Goal: Information Seeking & Learning: Learn about a topic

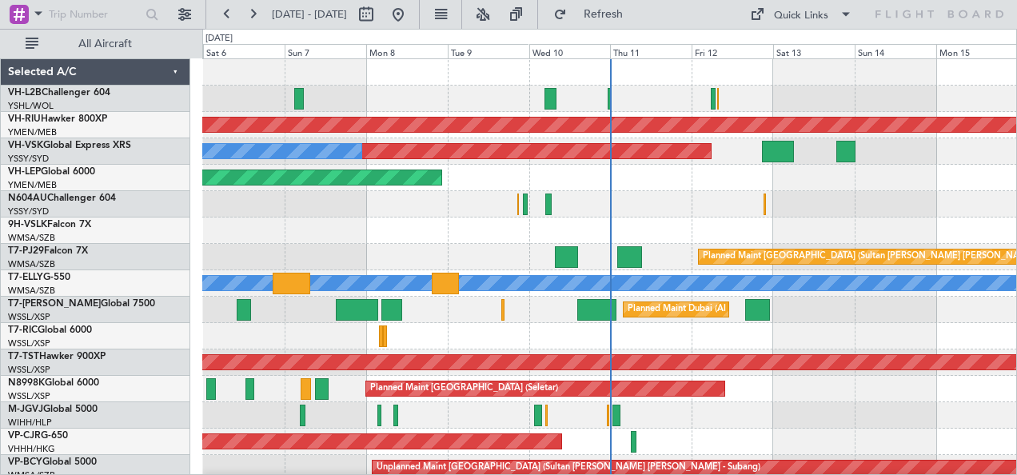
click at [482, 191] on div at bounding box center [609, 204] width 815 height 26
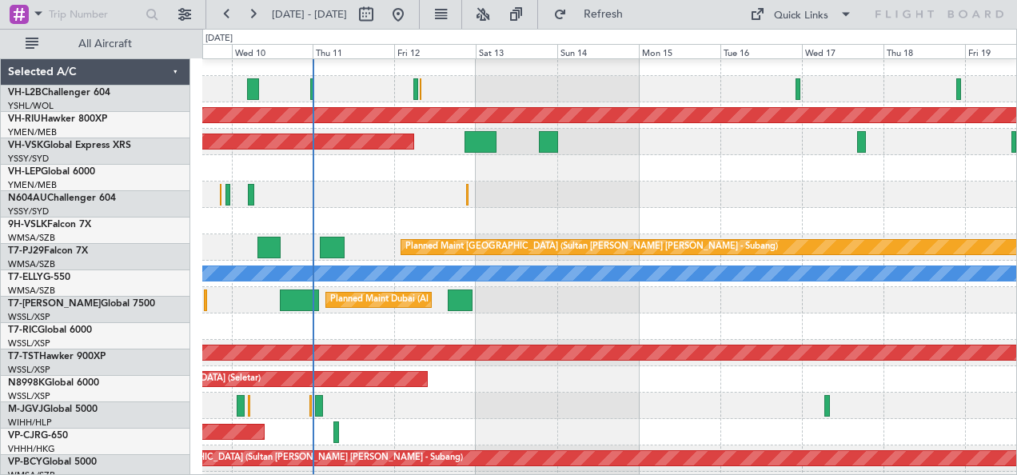
scroll to position [10, 0]
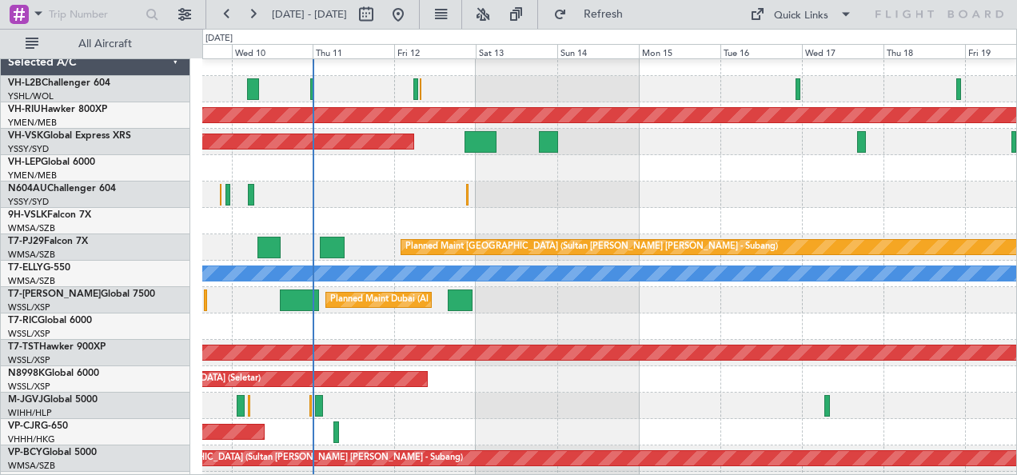
click at [589, 210] on div "Planned Maint [GEOGRAPHIC_DATA] ([GEOGRAPHIC_DATA]) Unplanned Maint Sydney ([PE…" at bounding box center [609, 274] width 815 height 449
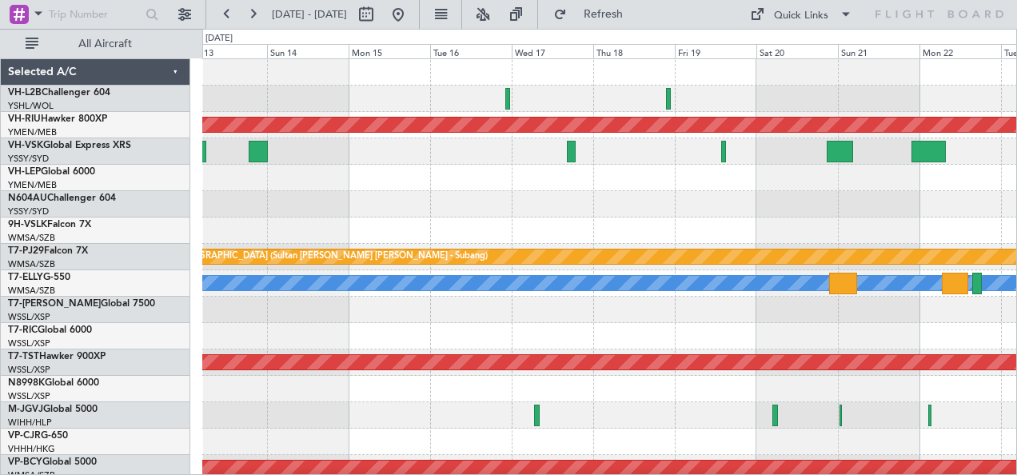
click at [477, 218] on div "Planned Maint [GEOGRAPHIC_DATA] ([GEOGRAPHIC_DATA]) Unplanned Maint Sydney ([PE…" at bounding box center [609, 283] width 815 height 449
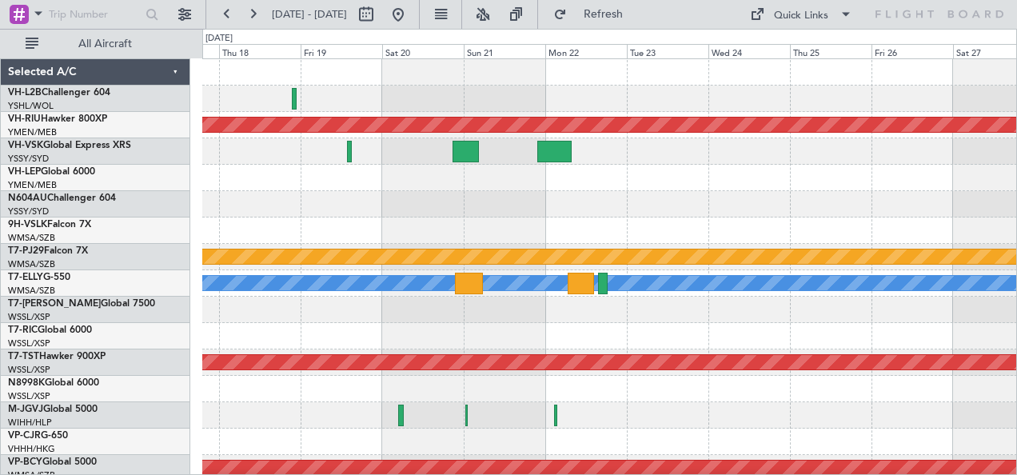
click at [450, 230] on div "Planned Maint [GEOGRAPHIC_DATA] ([GEOGRAPHIC_DATA]) Planned Maint [GEOGRAPHIC_D…" at bounding box center [609, 283] width 815 height 449
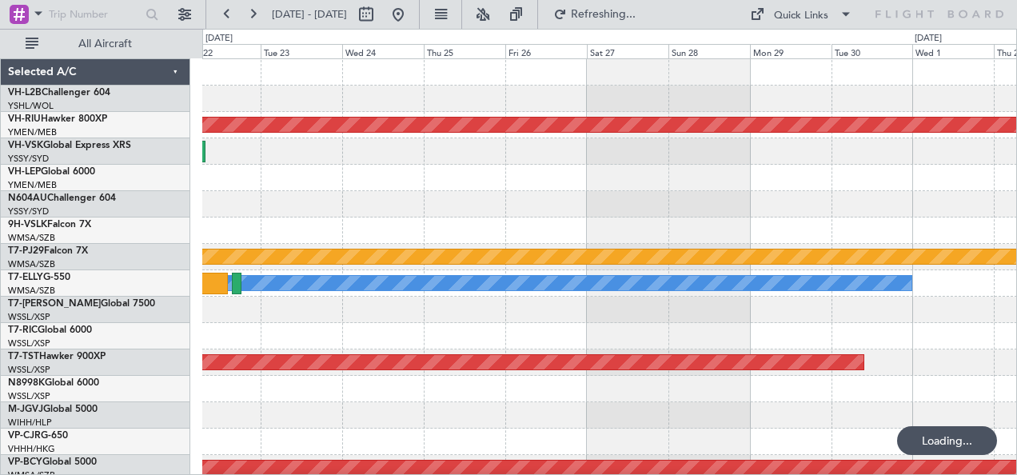
click at [464, 202] on div at bounding box center [609, 204] width 815 height 26
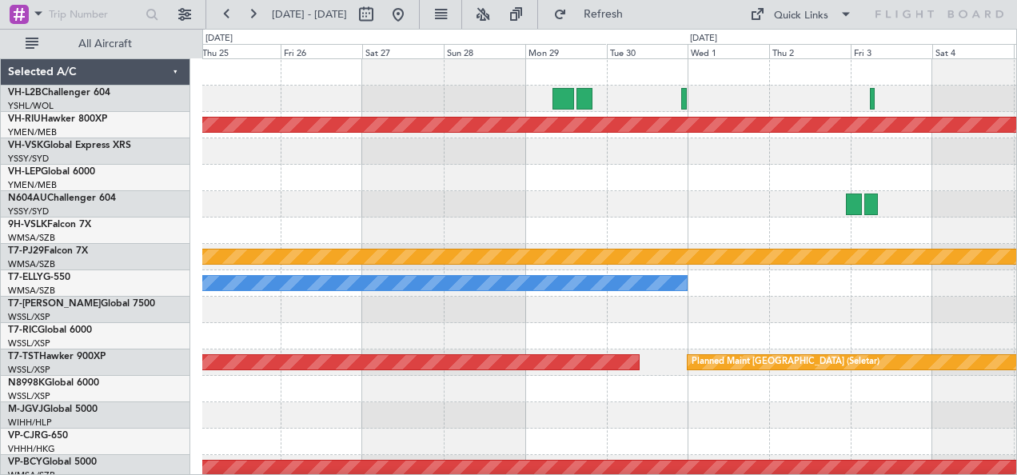
click at [256, 183] on div at bounding box center [609, 178] width 815 height 26
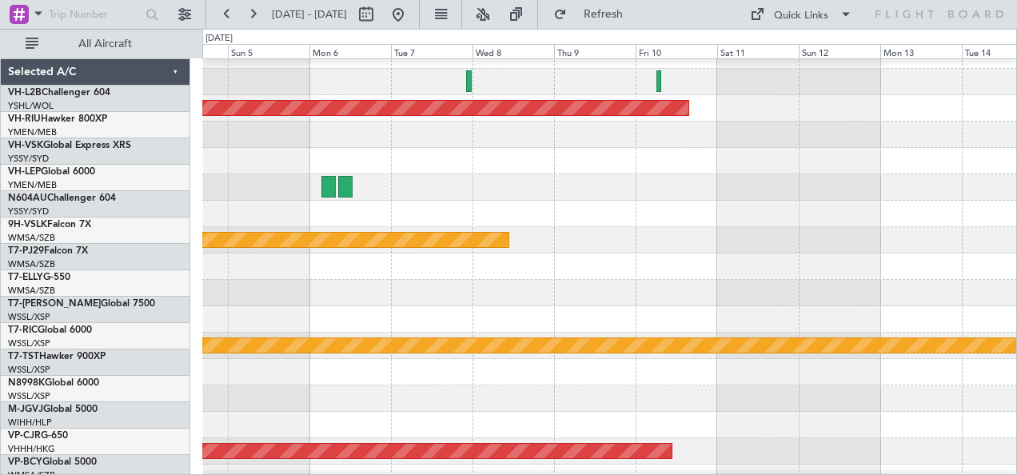
click at [309, 152] on div at bounding box center [609, 161] width 815 height 26
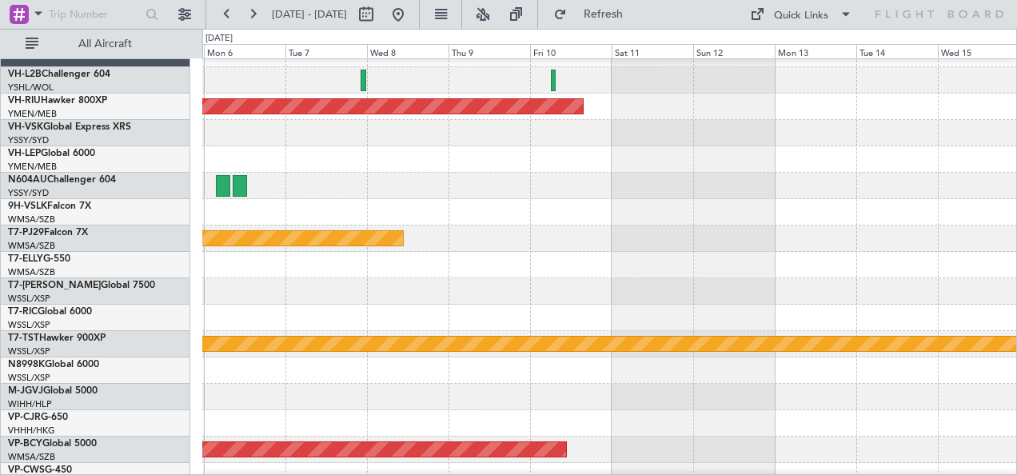
click at [360, 186] on div at bounding box center [609, 186] width 815 height 26
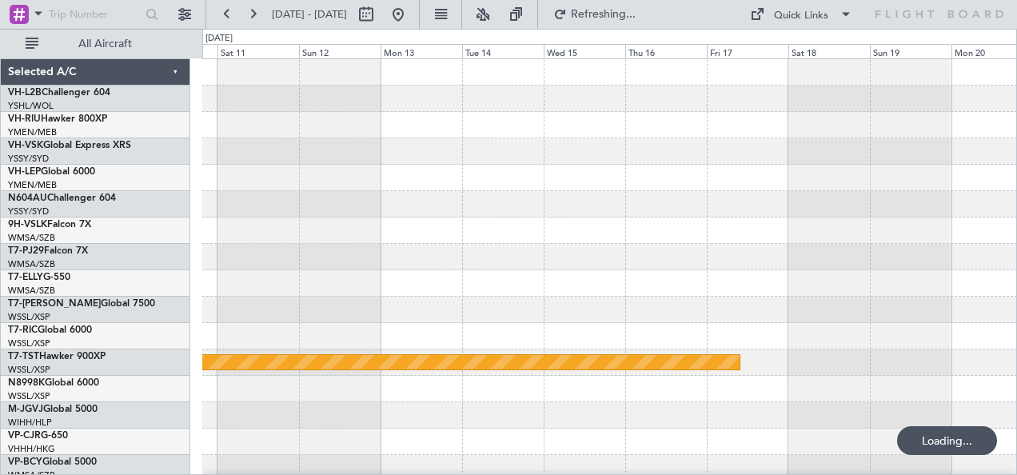
click at [553, 306] on div "Planned Maint [GEOGRAPHIC_DATA] ([GEOGRAPHIC_DATA]) Planned Maint [GEOGRAPHIC_D…" at bounding box center [609, 283] width 815 height 449
click at [570, 265] on div "Planned Maint [GEOGRAPHIC_DATA] ([GEOGRAPHIC_DATA]) Planned Maint [GEOGRAPHIC_D…" at bounding box center [609, 283] width 815 height 449
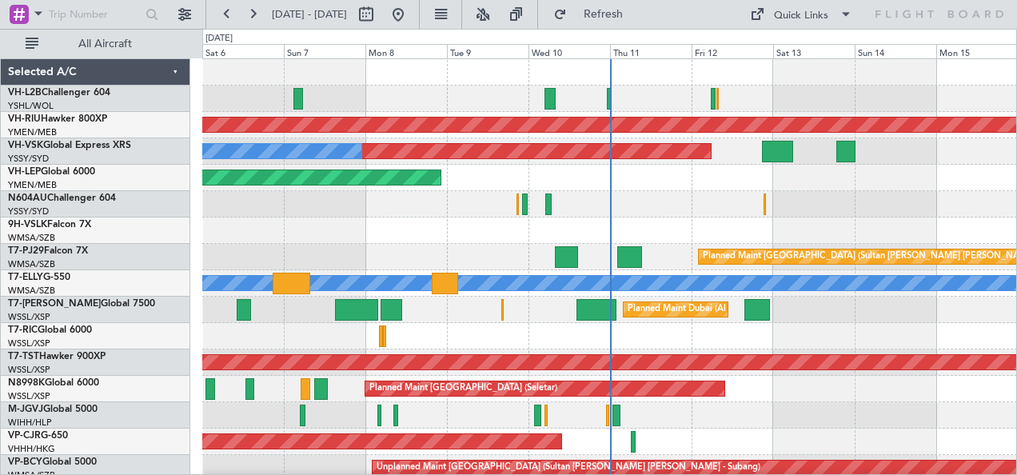
click at [741, 267] on div "Unplanned Maint [GEOGRAPHIC_DATA] ([GEOGRAPHIC_DATA]) Planned Maint [GEOGRAPHIC…" at bounding box center [609, 283] width 815 height 449
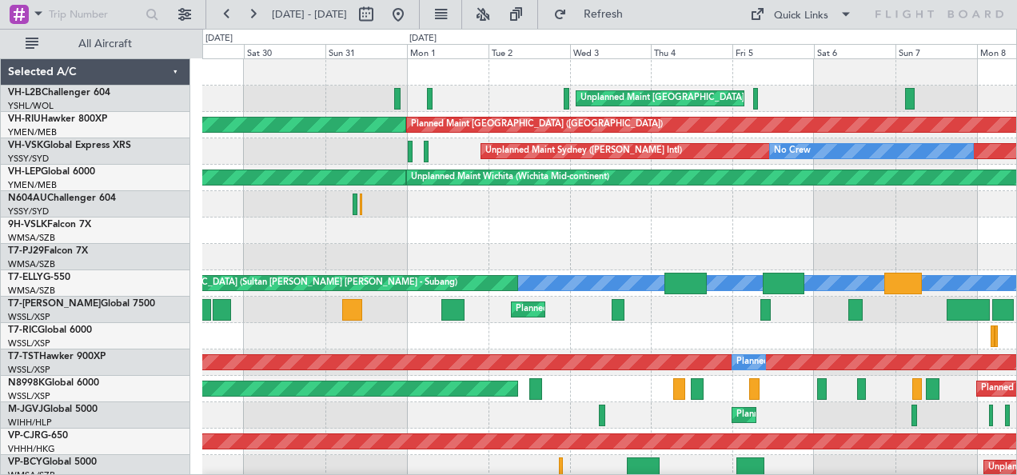
click at [210, 206] on div at bounding box center [609, 204] width 815 height 26
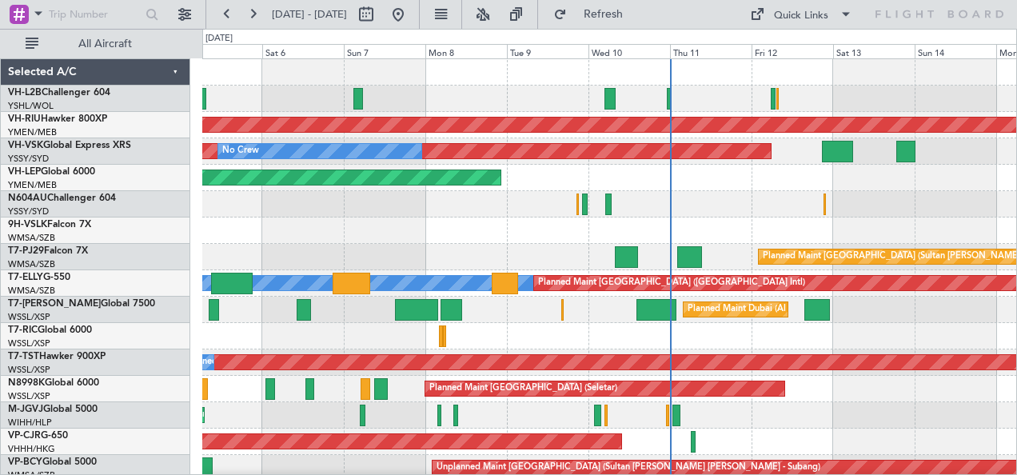
click at [233, 210] on div at bounding box center [609, 204] width 815 height 26
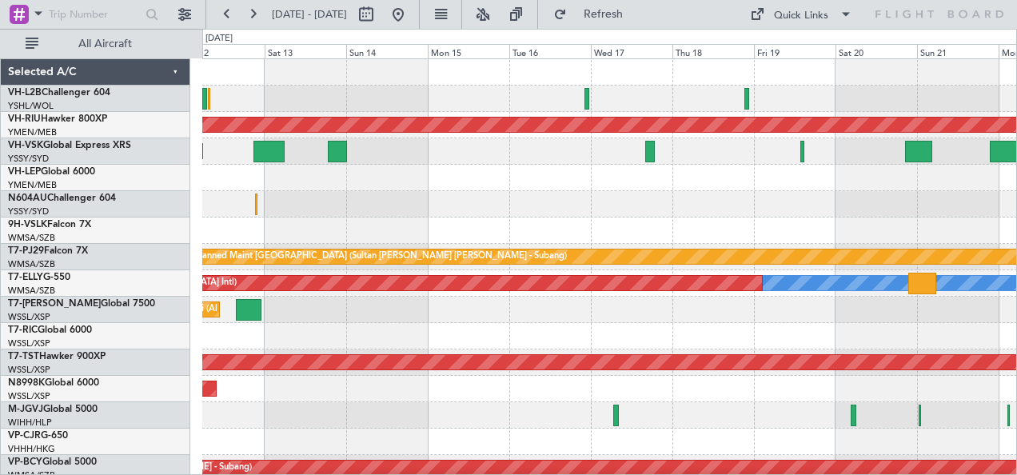
click at [278, 218] on div at bounding box center [609, 231] width 815 height 26
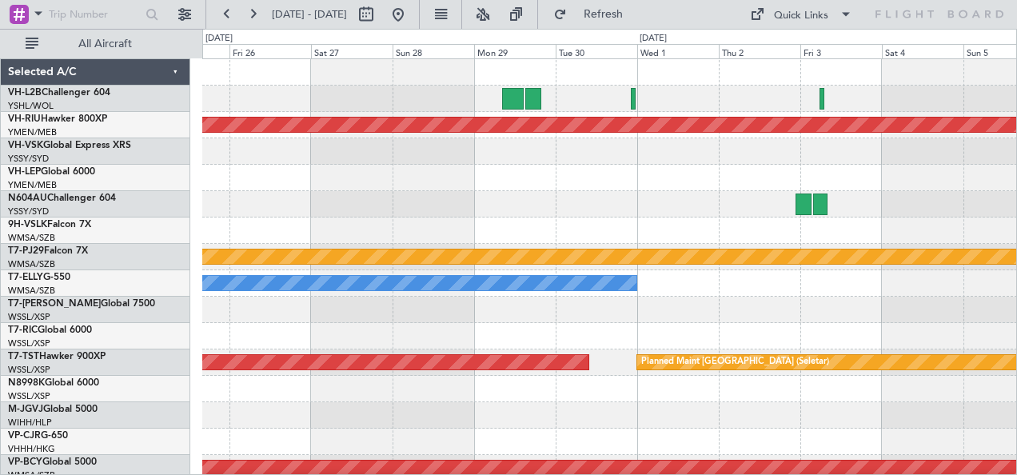
click at [606, 215] on div at bounding box center [609, 204] width 815 height 26
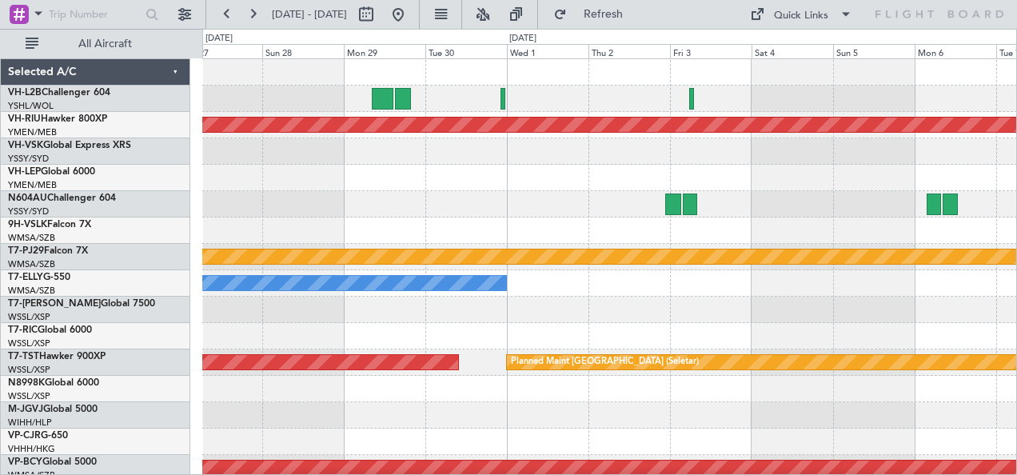
click at [551, 154] on div at bounding box center [609, 151] width 815 height 26
click at [629, 152] on div at bounding box center [609, 151] width 815 height 26
click at [322, 195] on div "Planned Maint [GEOGRAPHIC_DATA] ([GEOGRAPHIC_DATA]) Planned Maint [GEOGRAPHIC_D…" at bounding box center [609, 283] width 815 height 449
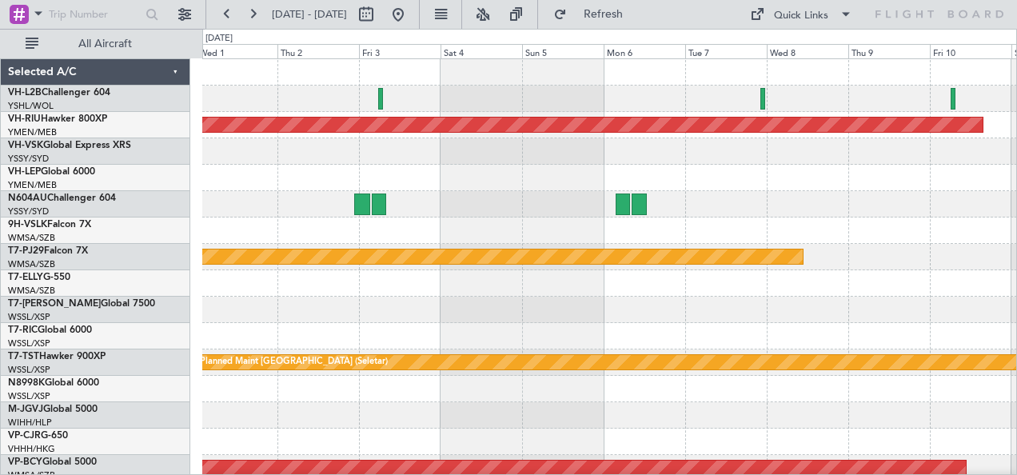
click at [558, 174] on div at bounding box center [609, 178] width 815 height 26
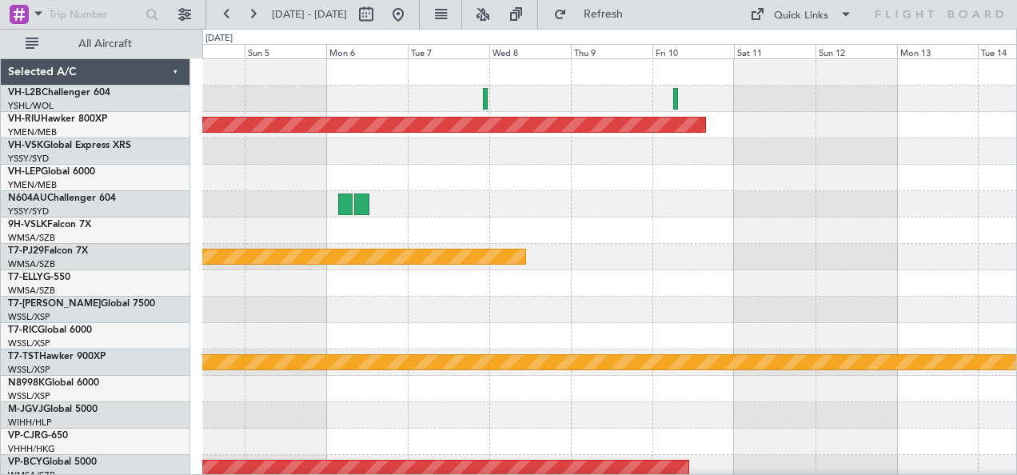
click at [577, 181] on div at bounding box center [609, 178] width 815 height 26
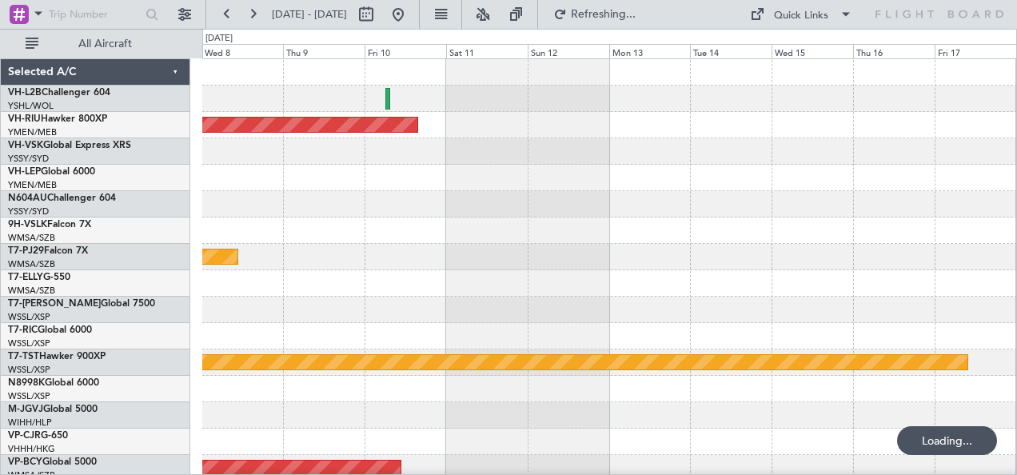
click at [509, 190] on div "Planned Maint [GEOGRAPHIC_DATA] ([GEOGRAPHIC_DATA]) Planned Maint [GEOGRAPHIC_D…" at bounding box center [609, 283] width 815 height 449
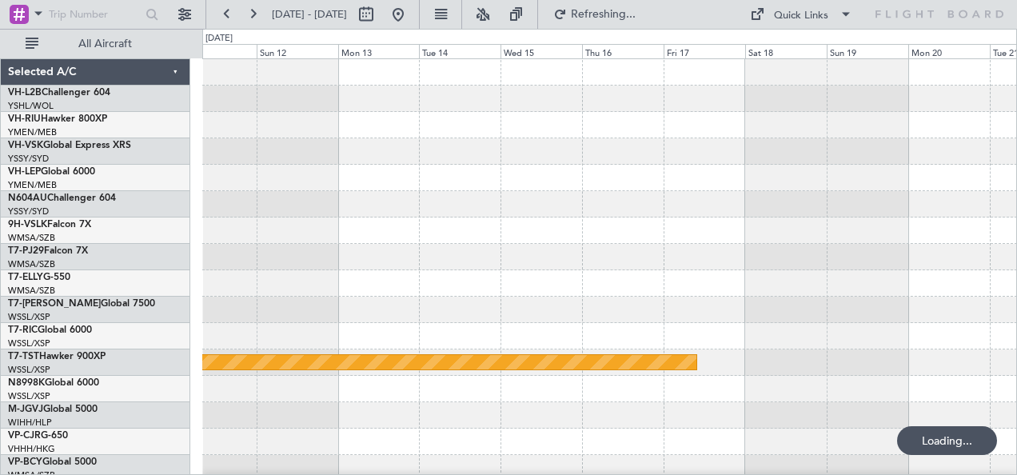
click at [545, 208] on div at bounding box center [609, 204] width 815 height 26
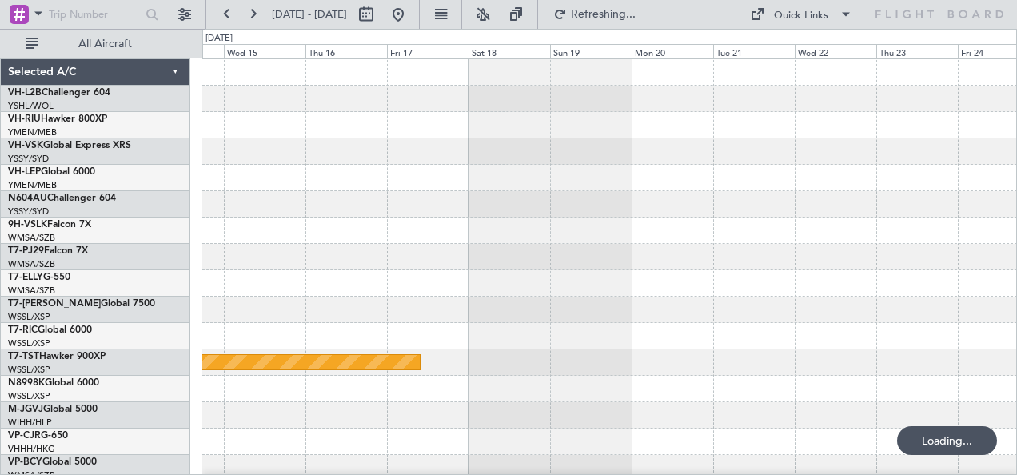
click at [374, 207] on div at bounding box center [609, 204] width 815 height 26
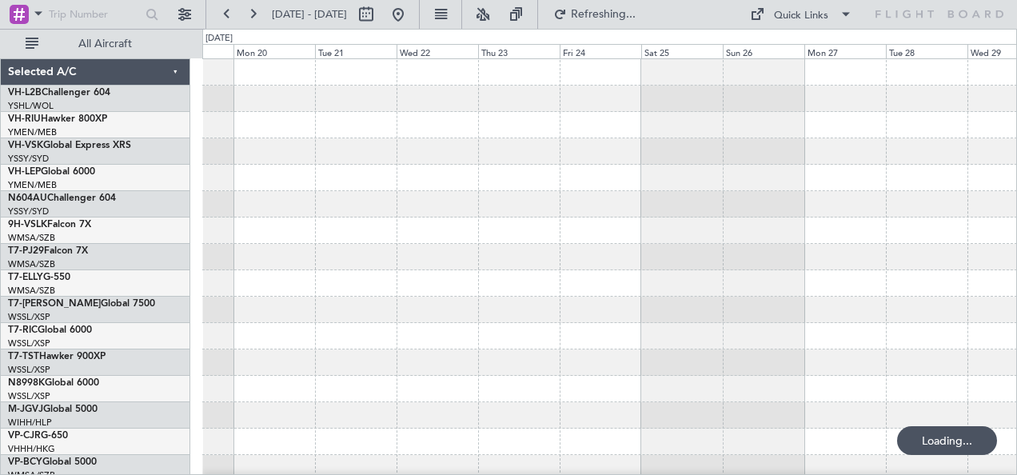
click at [467, 230] on div "Planned Maint [GEOGRAPHIC_DATA] (Seletar)" at bounding box center [609, 283] width 815 height 449
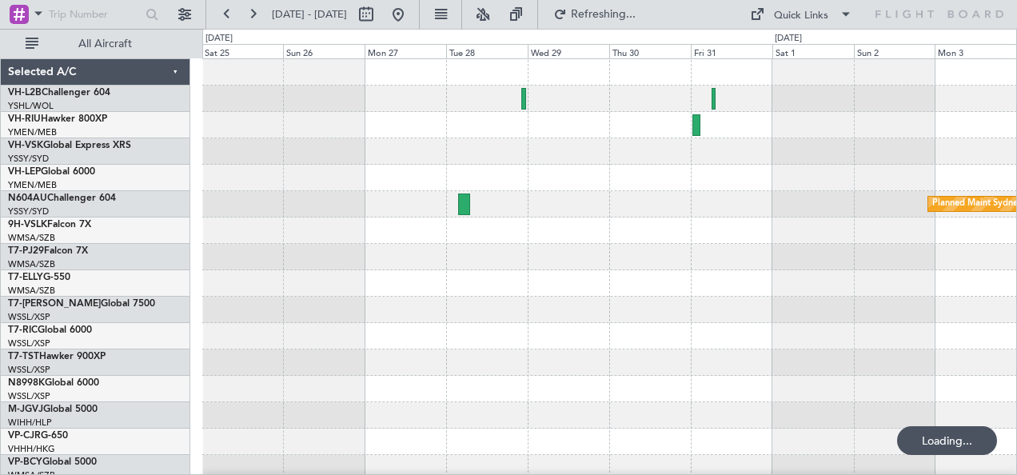
click at [529, 237] on div at bounding box center [609, 231] width 815 height 26
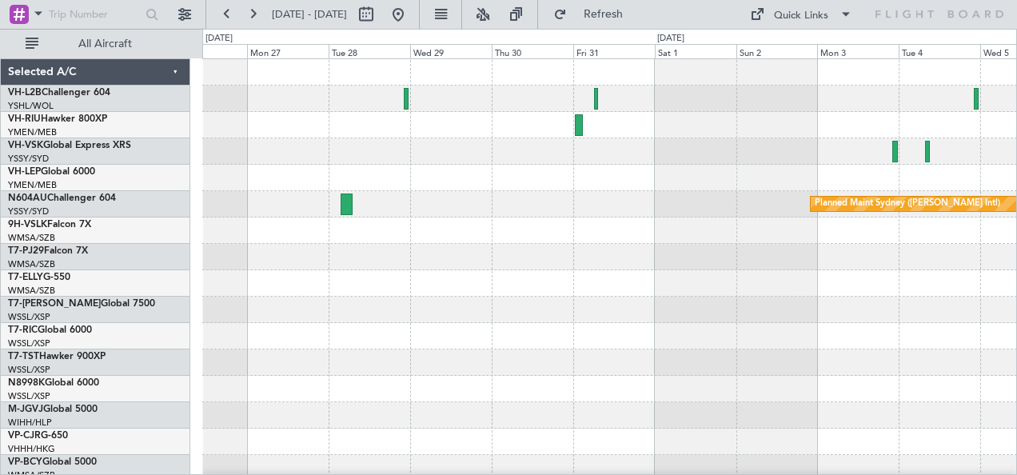
click at [490, 238] on div at bounding box center [609, 231] width 815 height 26
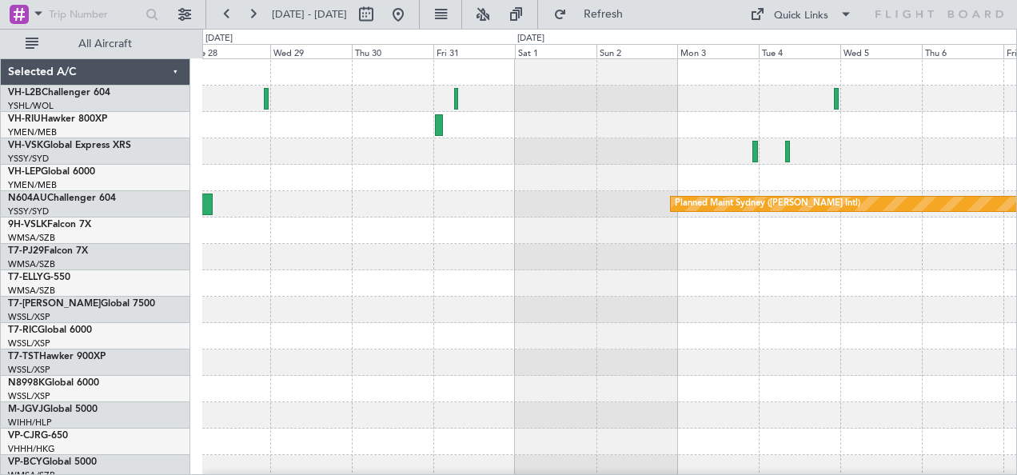
click at [875, 207] on div "Planned Maint Sydney ([PERSON_NAME] Intl)" at bounding box center [609, 283] width 815 height 449
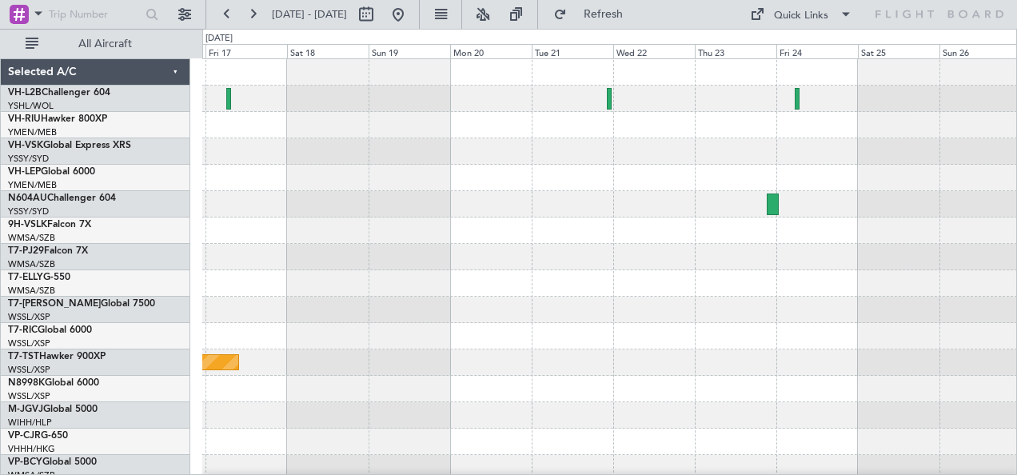
click at [949, 189] on div "Planned Maint [GEOGRAPHIC_DATA] (Seletar)" at bounding box center [609, 283] width 815 height 449
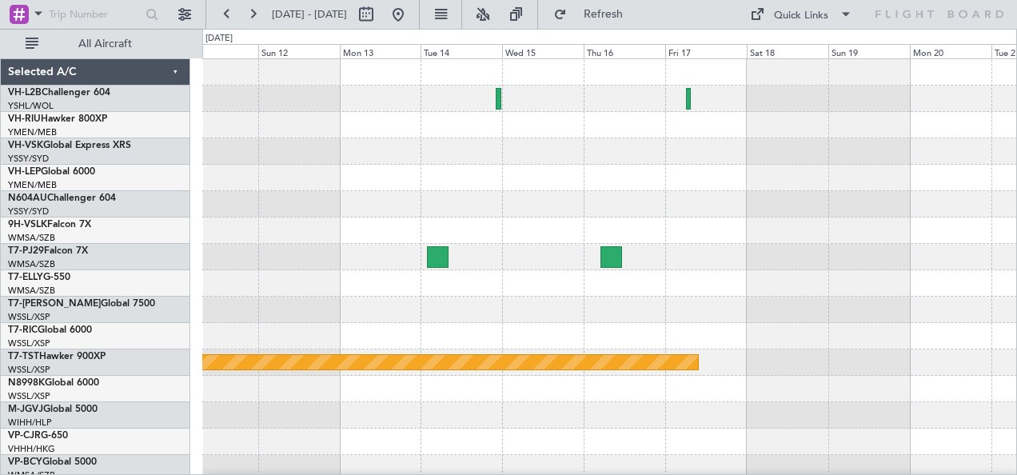
click at [873, 214] on div at bounding box center [609, 204] width 815 height 26
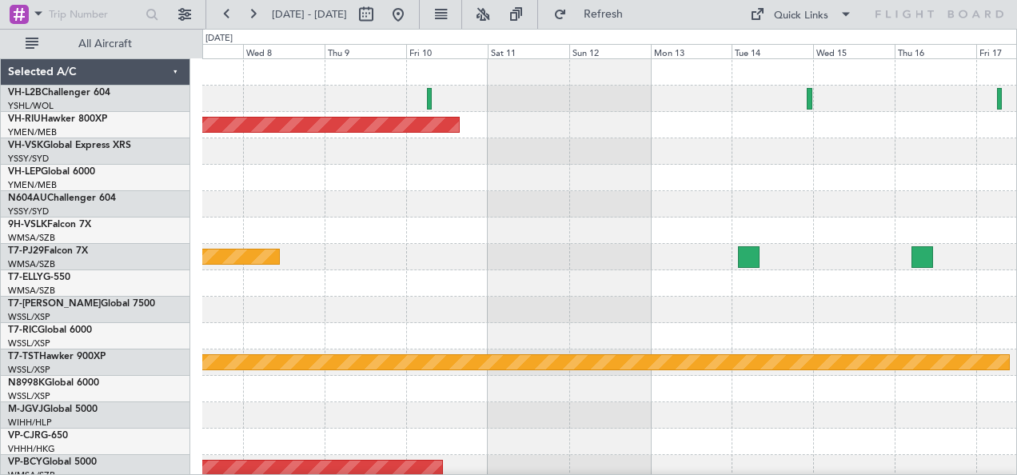
click at [918, 210] on div at bounding box center [609, 204] width 815 height 26
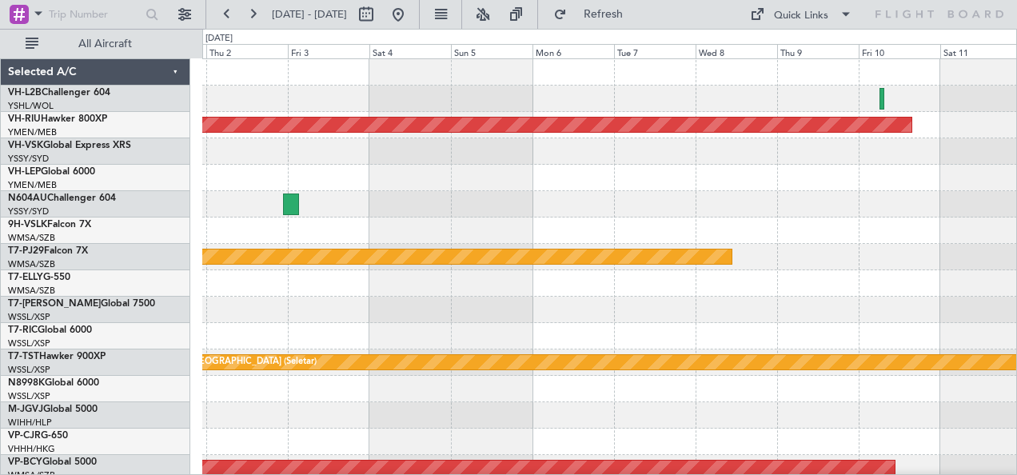
click at [1017, 187] on html "[DATE] - [DATE] Refresh Quick Links All Aircraft Planned Maint [GEOGRAPHIC_DATA…" at bounding box center [508, 237] width 1017 height 475
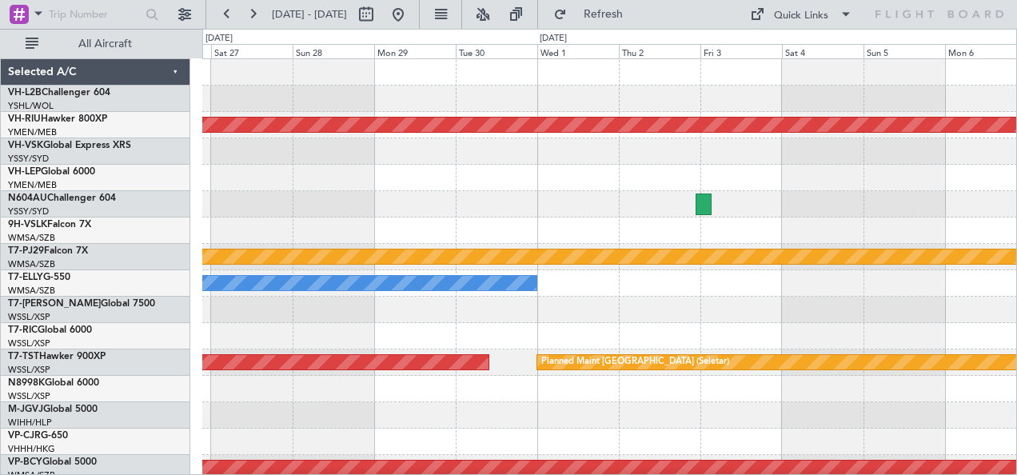
click at [968, 166] on div "Planned Maint [GEOGRAPHIC_DATA] ([GEOGRAPHIC_DATA]) Planned Maint [GEOGRAPHIC_D…" at bounding box center [609, 283] width 815 height 449
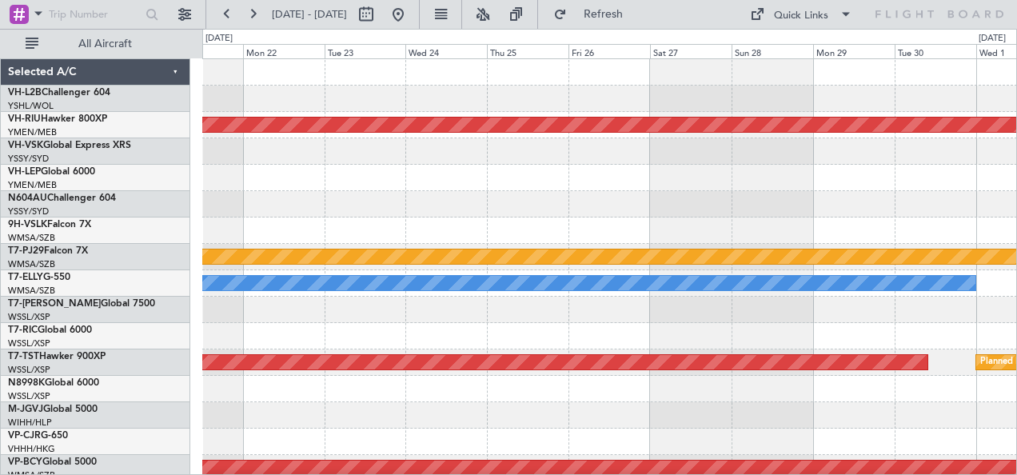
click at [874, 186] on div at bounding box center [609, 178] width 815 height 26
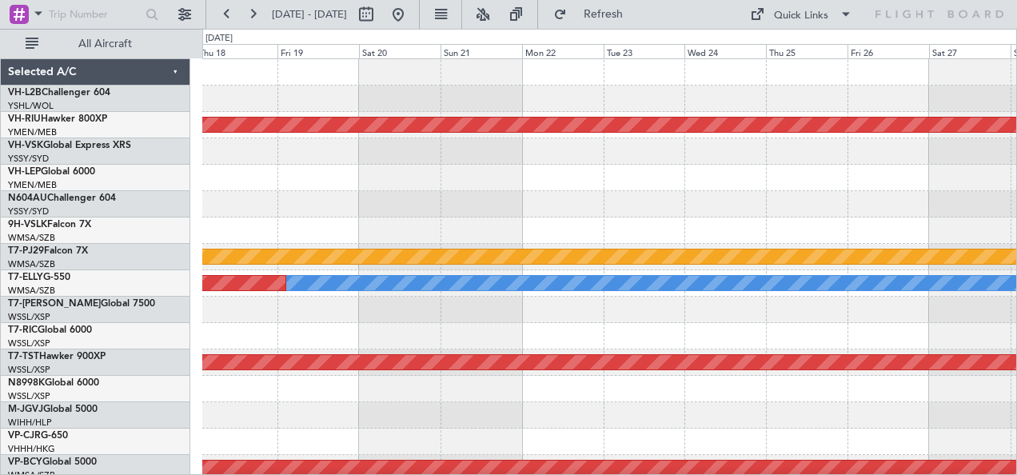
click at [862, 170] on div at bounding box center [609, 178] width 815 height 26
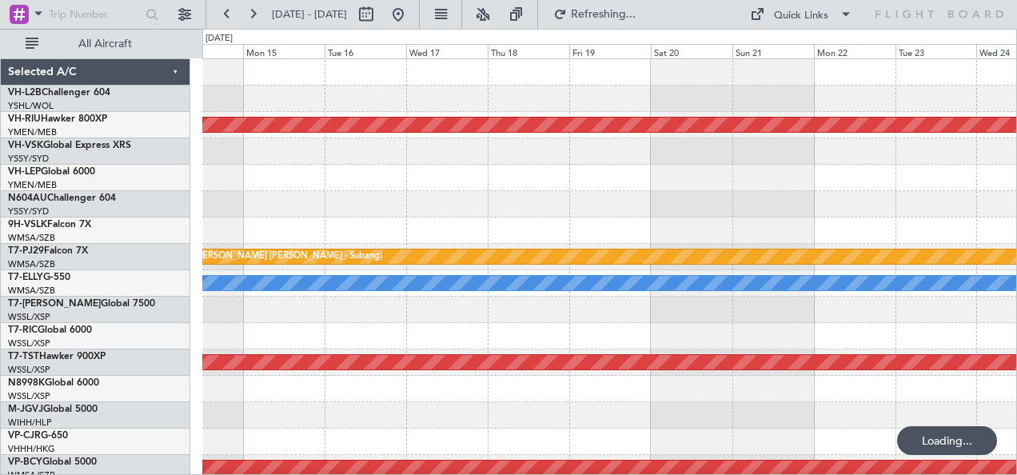
click at [310, 186] on div at bounding box center [609, 178] width 815 height 26
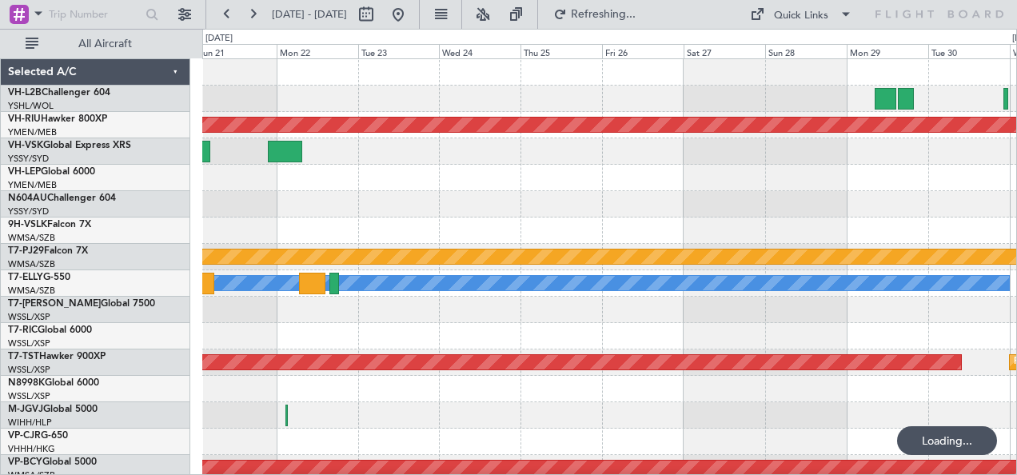
click at [456, 208] on div "Planned Maint [GEOGRAPHIC_DATA] ([GEOGRAPHIC_DATA]) Planned Maint [GEOGRAPHIC_D…" at bounding box center [609, 283] width 815 height 449
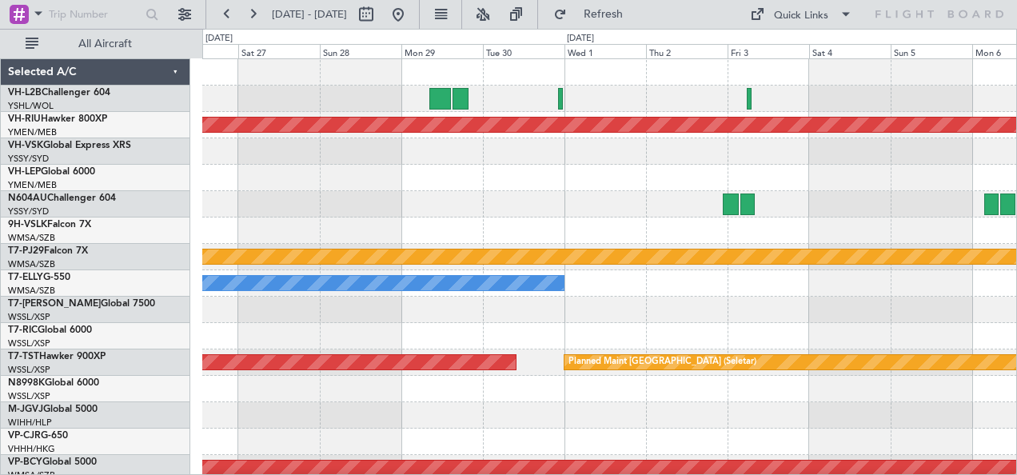
click at [624, 198] on div "Planned Maint [GEOGRAPHIC_DATA] ([GEOGRAPHIC_DATA]) Planned Maint [GEOGRAPHIC_D…" at bounding box center [609, 283] width 815 height 449
click at [620, 176] on div at bounding box center [609, 178] width 815 height 26
click at [59, 173] on link "VH-LEP Global 6000" at bounding box center [51, 172] width 87 height 10
click at [50, 195] on link "N604AU Challenger 604" at bounding box center [62, 199] width 108 height 10
